Goal: Information Seeking & Learning: Learn about a topic

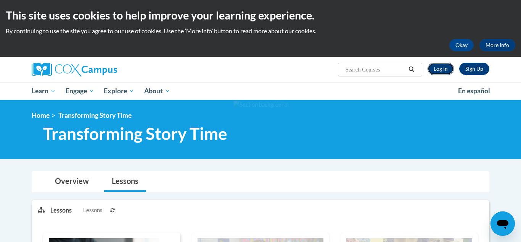
click at [445, 65] on link "Log In" at bounding box center [441, 69] width 26 height 12
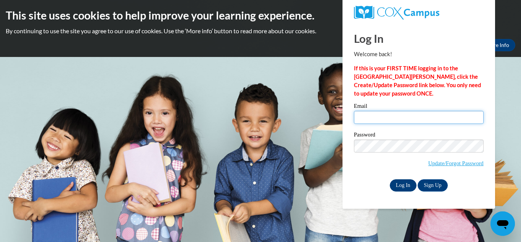
type input "vrbaumun01@gmail.com"
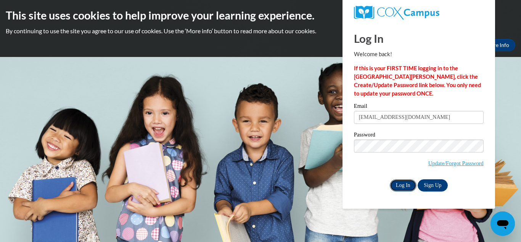
click at [405, 185] on input "Log In" at bounding box center [403, 185] width 27 height 12
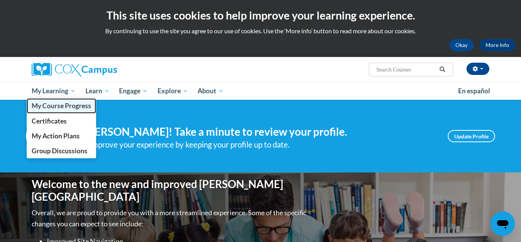
click at [72, 110] on link "My Course Progress" at bounding box center [61, 105] width 69 height 15
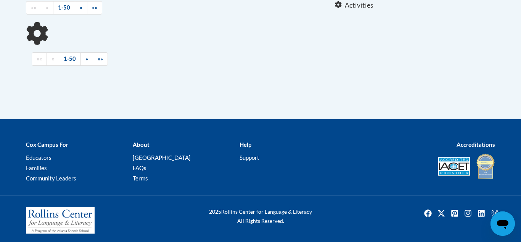
scroll to position [182, 0]
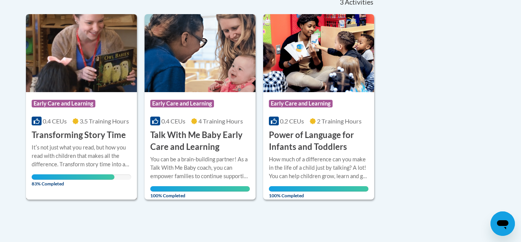
click at [65, 110] on div "Course Category: Early Care and Learning" at bounding box center [82, 104] width 100 height 17
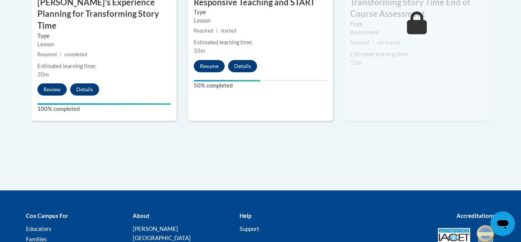
scroll to position [767, 0]
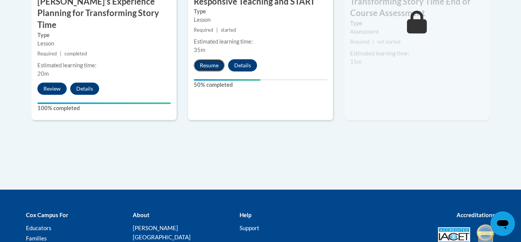
click at [213, 66] on button "Resume" at bounding box center [209, 65] width 31 height 12
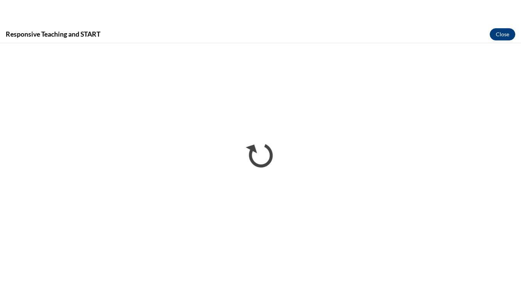
scroll to position [0, 0]
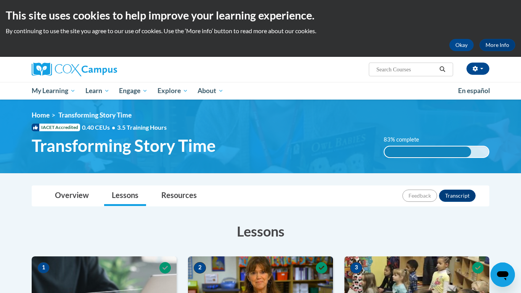
click at [433, 136] on div "83% complete 83% complete 0.001%" at bounding box center [437, 146] width 118 height 23
click at [303, 95] on ul "My Learning My Learning My Course Progress Certificates My Action Plans Group D…" at bounding box center [240, 91] width 427 height 18
click at [462, 41] on button "Okay" at bounding box center [461, 45] width 24 height 12
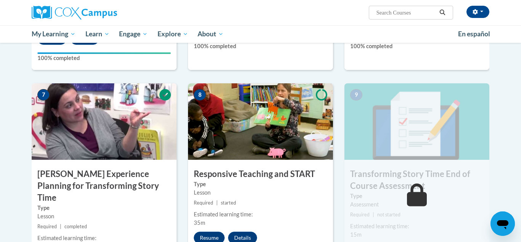
scroll to position [645, 0]
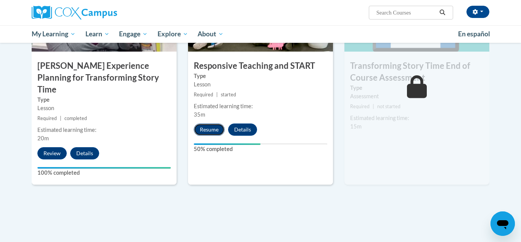
click at [213, 129] on button "Resume" at bounding box center [209, 129] width 31 height 12
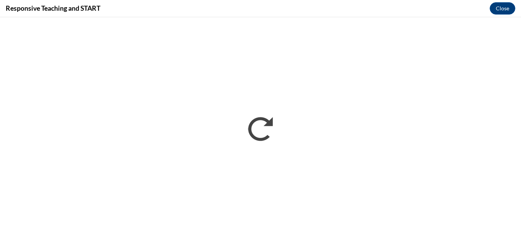
scroll to position [0, 0]
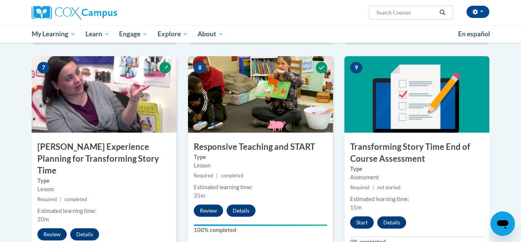
scroll to position [563, 0]
